Goal: Check status: Check status

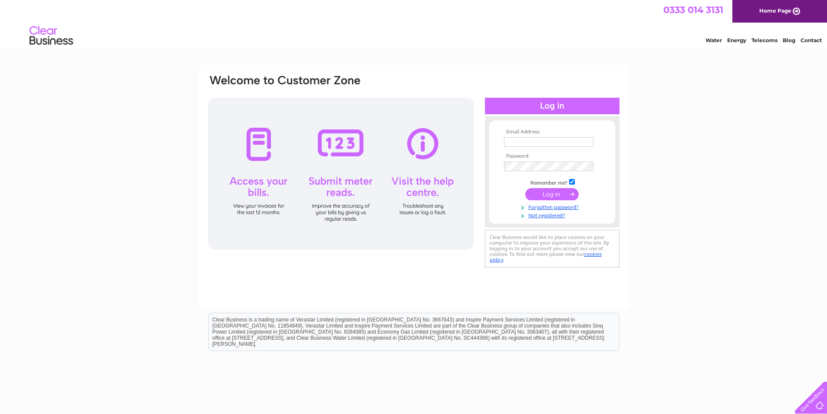
type input "info@mitchellsports.co.uk"
click at [545, 193] on input "submit" at bounding box center [551, 194] width 53 height 12
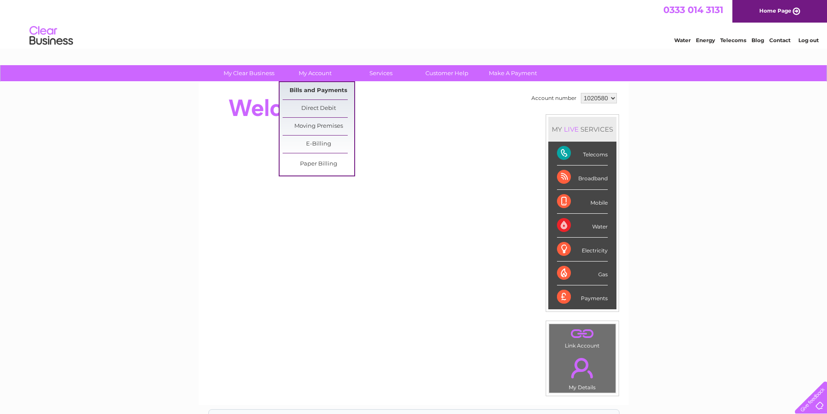
click at [318, 88] on link "Bills and Payments" at bounding box center [318, 90] width 72 height 17
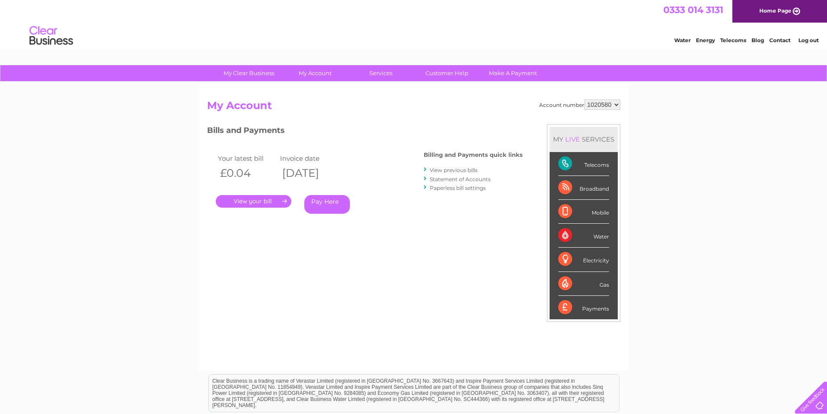
click at [278, 201] on link "." at bounding box center [253, 201] width 75 height 13
click at [459, 177] on link "Statement of Accounts" at bounding box center [460, 179] width 61 height 7
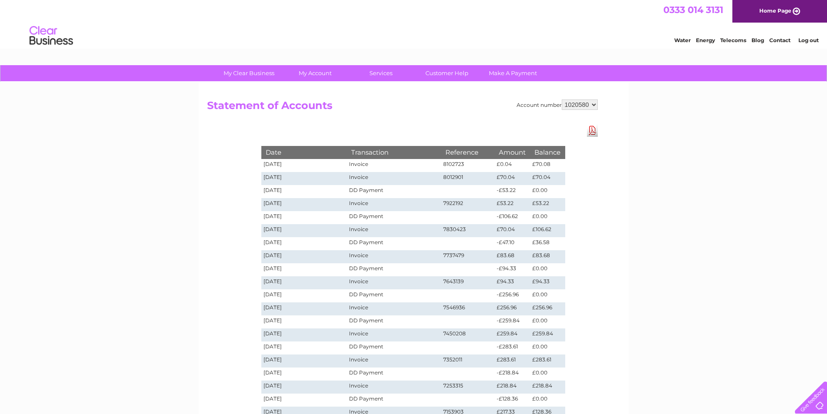
click at [801, 39] on link "Log out" at bounding box center [808, 40] width 20 height 7
